Goal: Navigation & Orientation: Find specific page/section

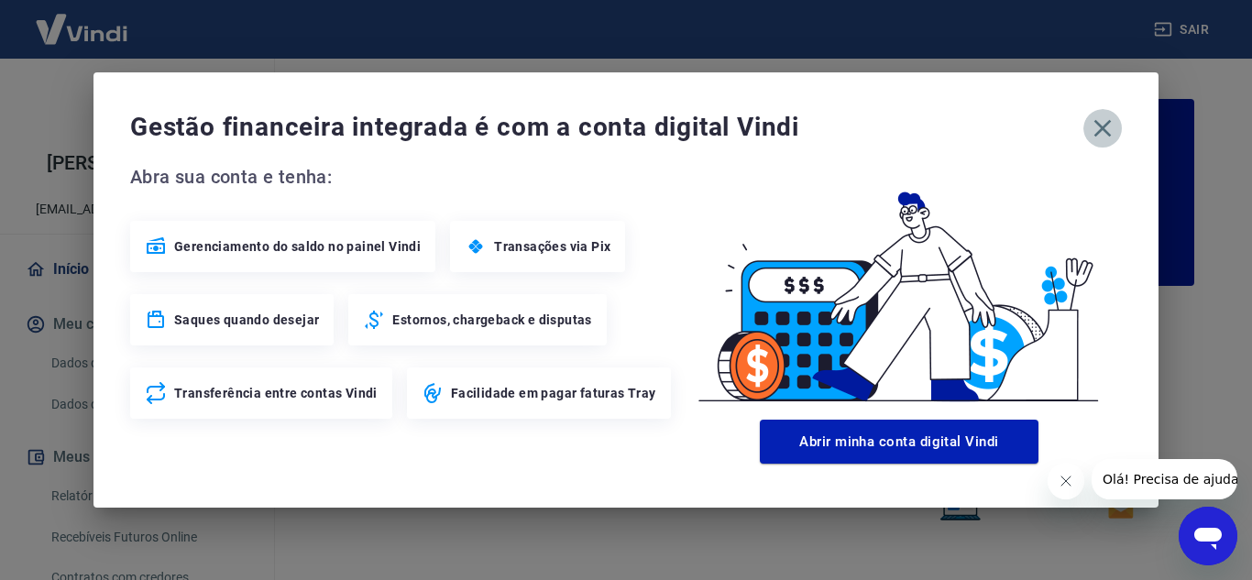
click at [1106, 125] on icon "button" at bounding box center [1102, 128] width 17 height 17
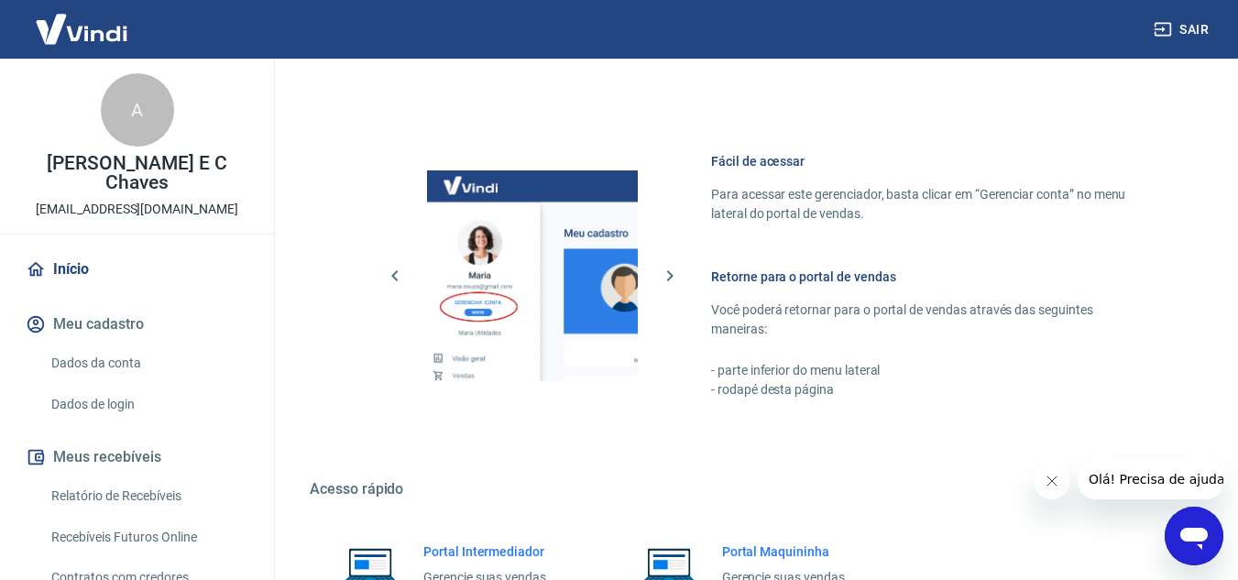
scroll to position [1113, 0]
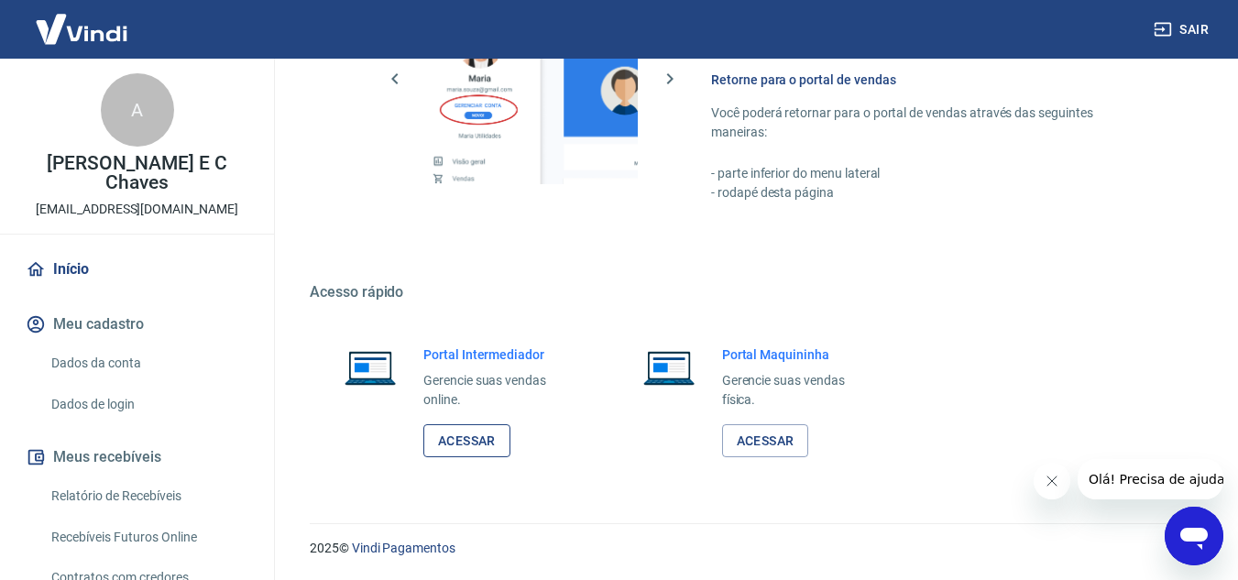
click at [473, 434] on link "Acessar" at bounding box center [466, 441] width 87 height 34
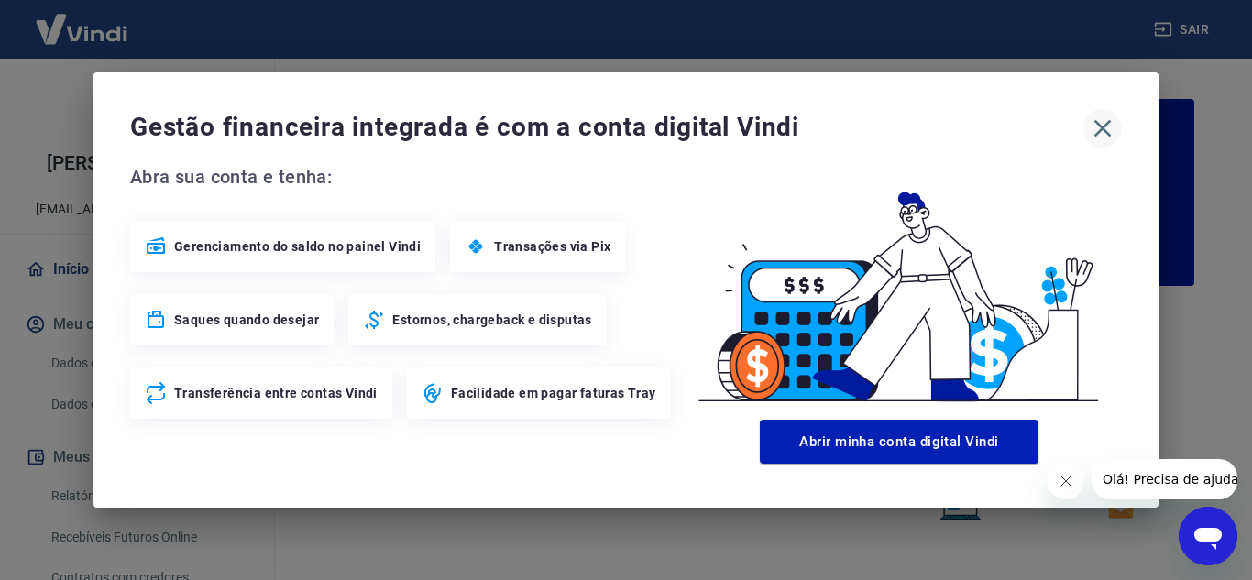
click at [1096, 127] on icon "button" at bounding box center [1102, 128] width 29 height 29
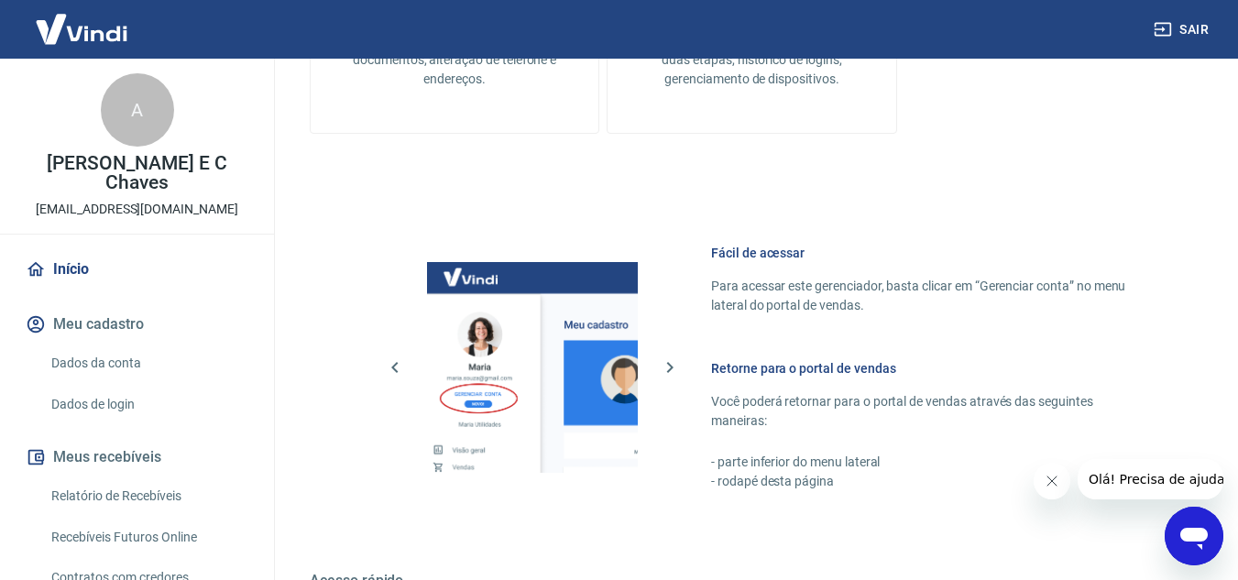
scroll to position [1113, 0]
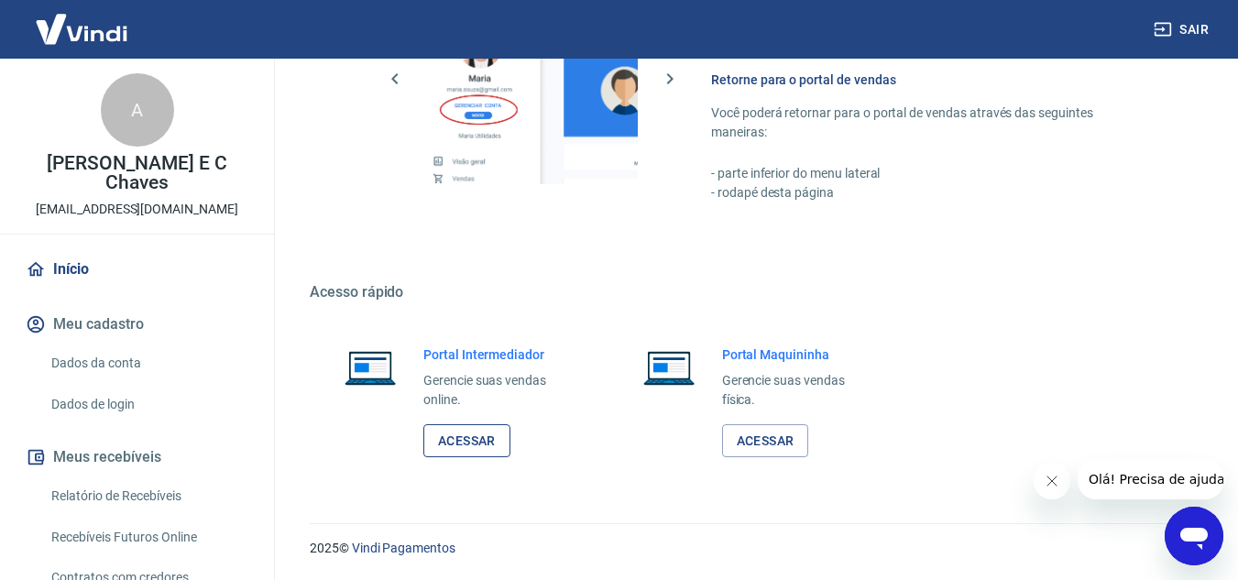
click at [477, 435] on link "Acessar" at bounding box center [466, 441] width 87 height 34
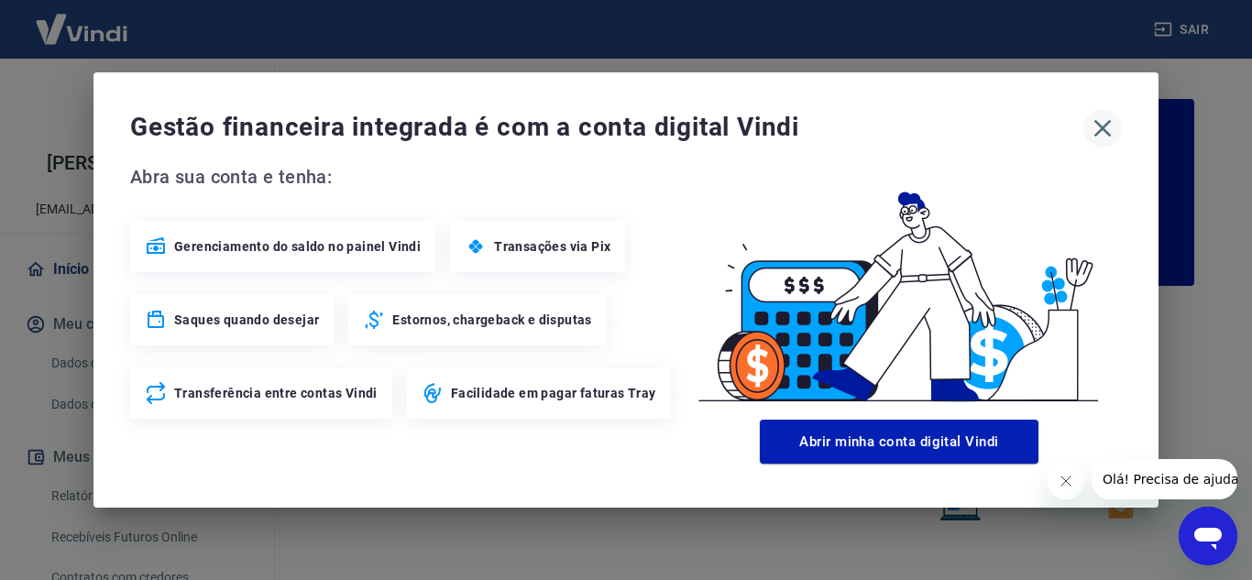
click at [1098, 126] on icon "button" at bounding box center [1102, 128] width 29 height 29
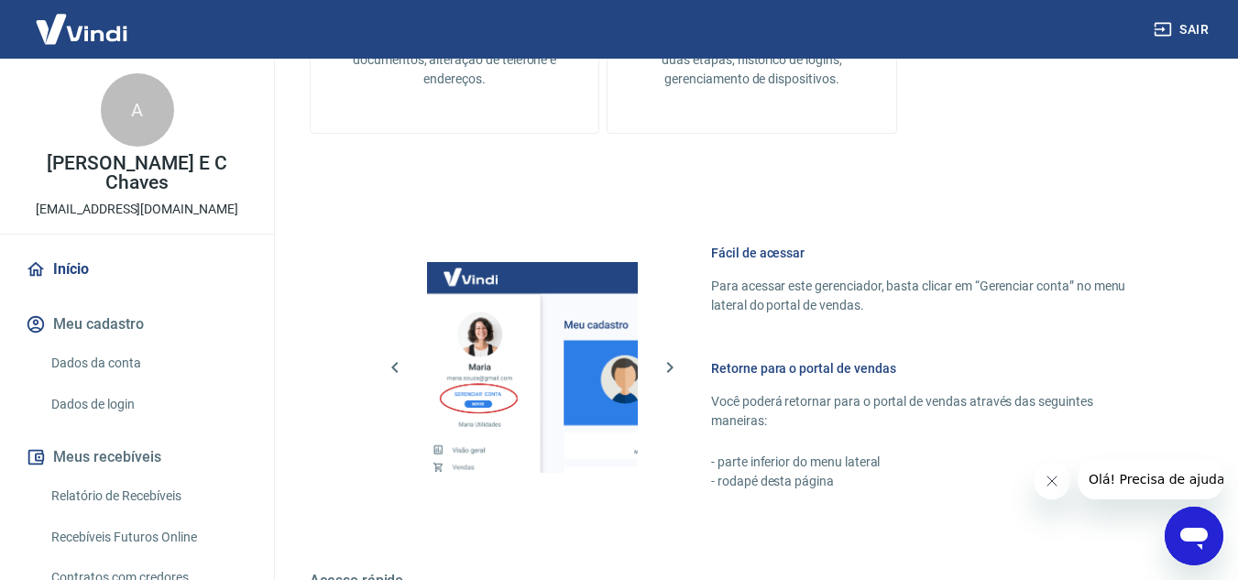
scroll to position [1113, 0]
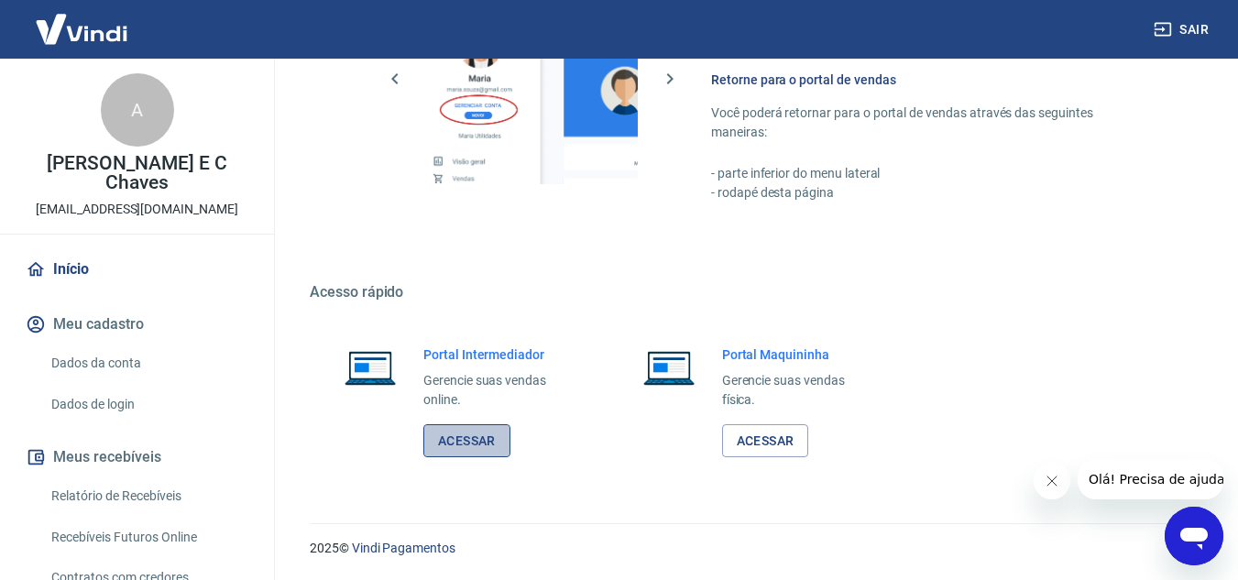
click at [461, 441] on link "Acessar" at bounding box center [466, 441] width 87 height 34
